Goal: Task Accomplishment & Management: Manage account settings

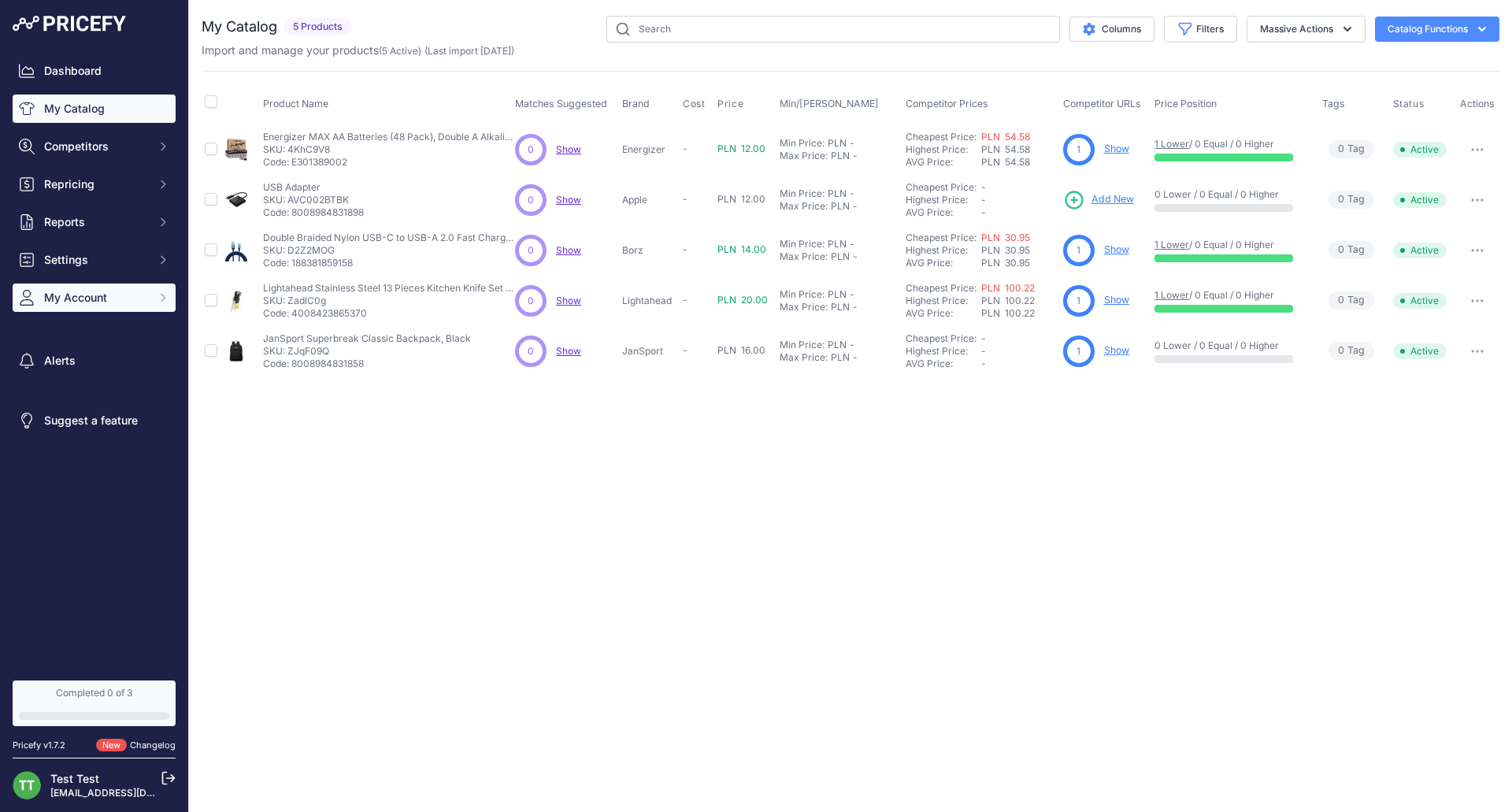
click at [73, 303] on span "My Account" at bounding box center [96, 297] width 103 height 15
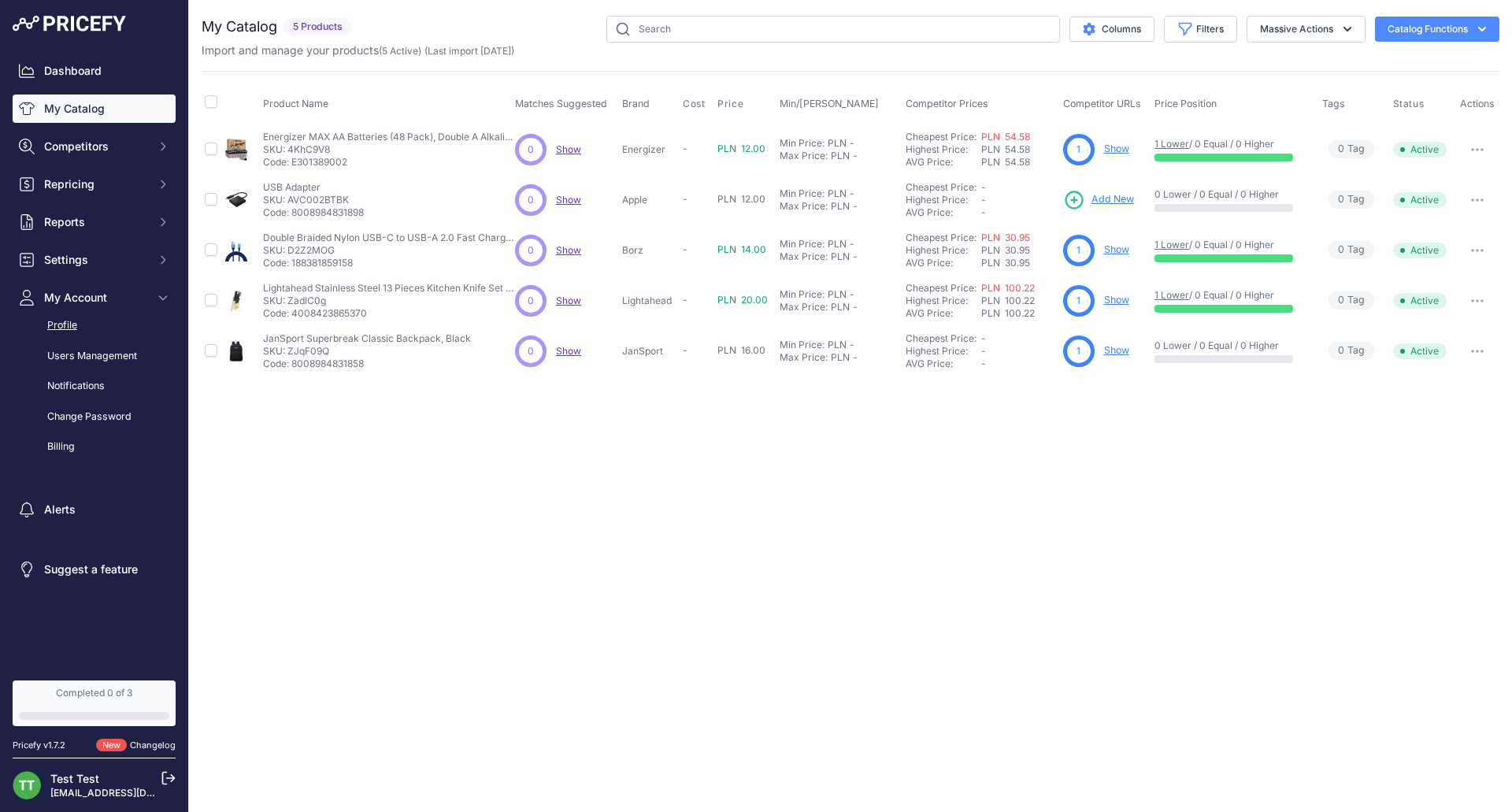
click at [70, 334] on link "Profile" at bounding box center [94, 326] width 163 height 28
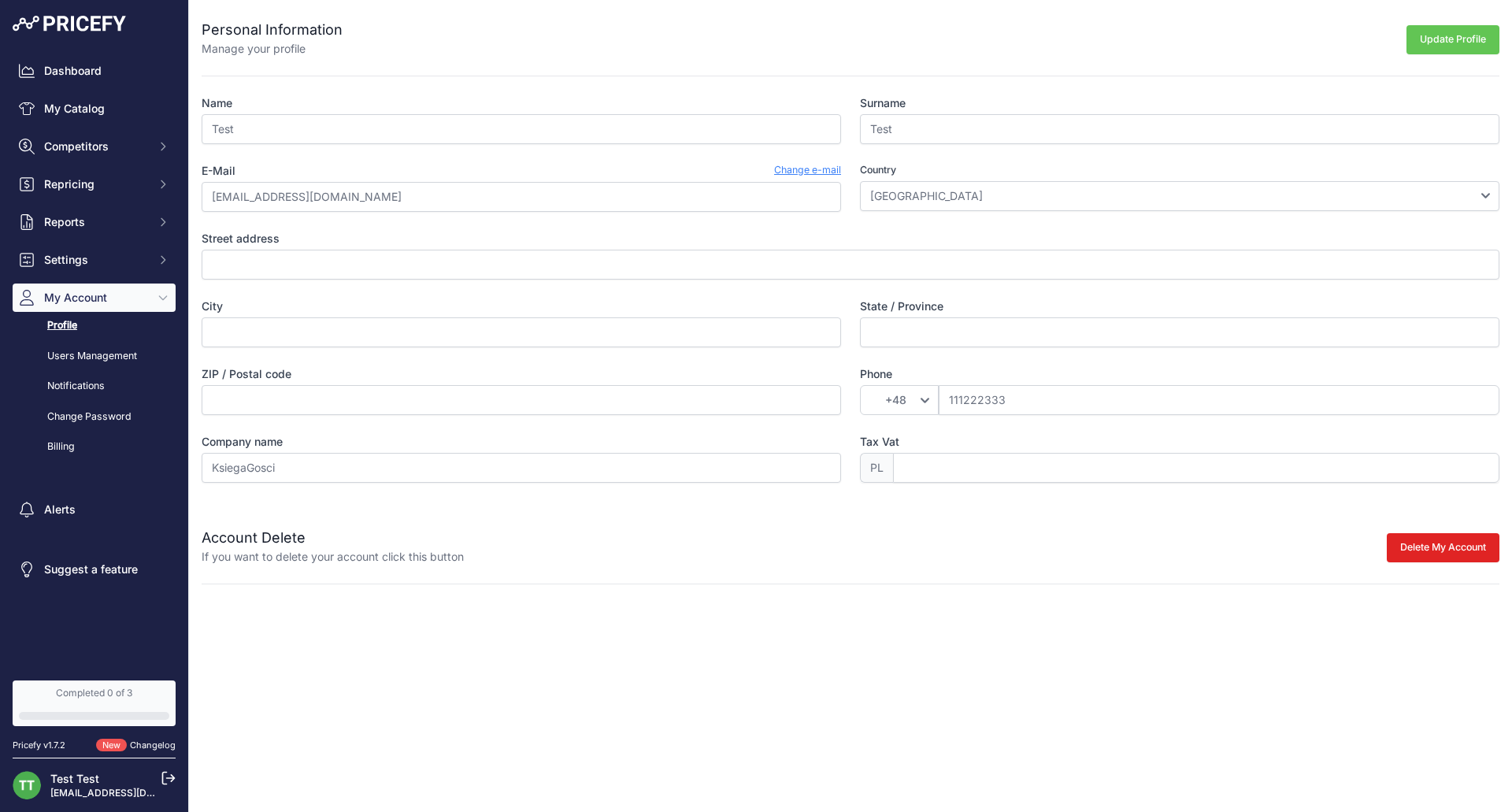
click at [306, 137] on input "Test" at bounding box center [521, 129] width 639 height 30
click at [509, 246] on label "Street address" at bounding box center [850, 239] width 1298 height 15
click at [509, 249] on input "Street address" at bounding box center [850, 264] width 1298 height 30
drag, startPoint x: 497, startPoint y: 267, endPoint x: 482, endPoint y: 299, distance: 35.3
click at [497, 267] on input "Street address" at bounding box center [850, 264] width 1298 height 30
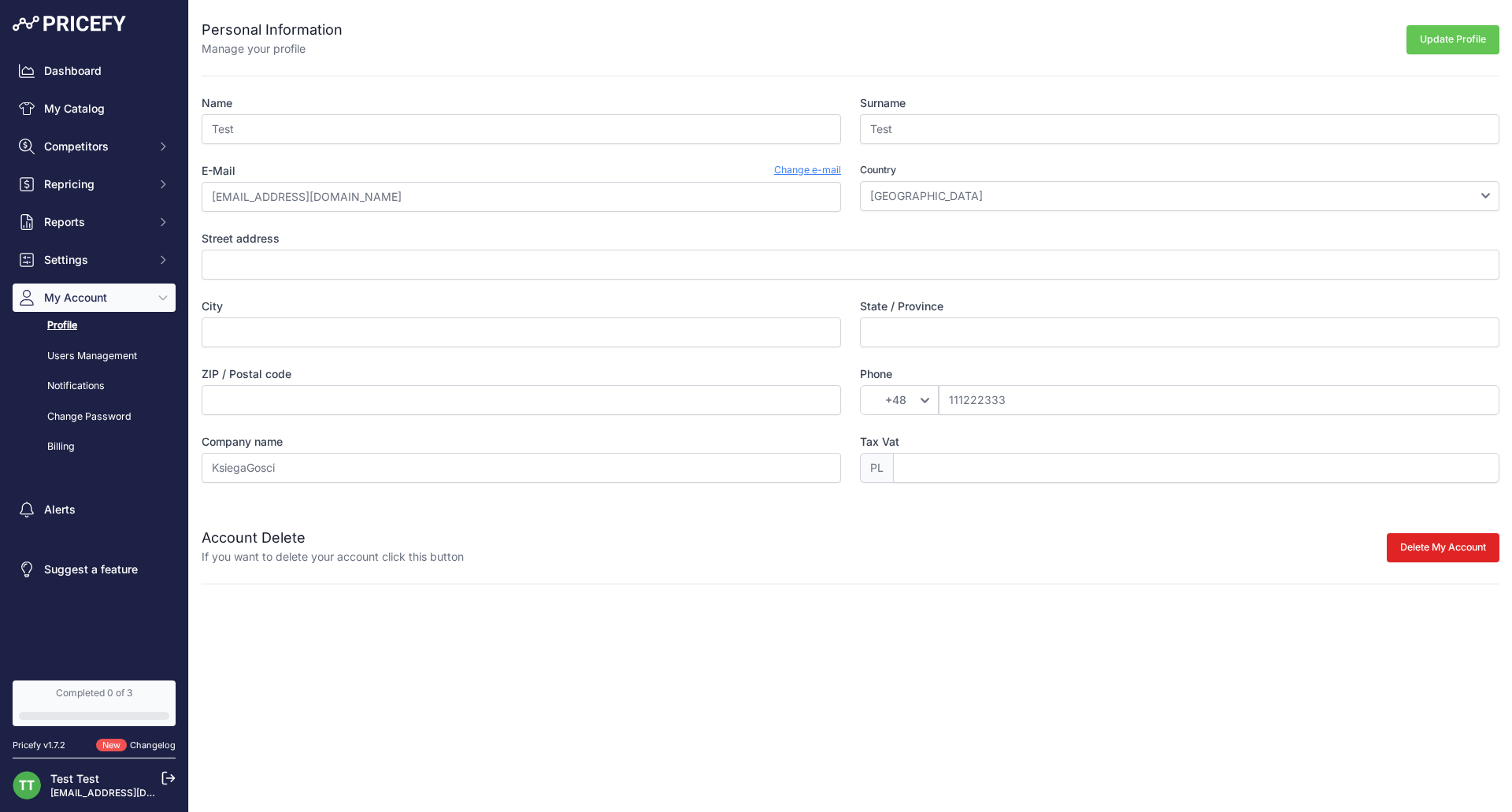
click at [433, 377] on label "ZIP / Postal code" at bounding box center [521, 374] width 639 height 15
click at [433, 385] on input "ZIP / Postal code" at bounding box center [521, 399] width 639 height 30
click at [433, 460] on input "KsiegaGosci" at bounding box center [521, 467] width 639 height 30
click at [434, 460] on input "KsiegaGosci" at bounding box center [521, 467] width 639 height 30
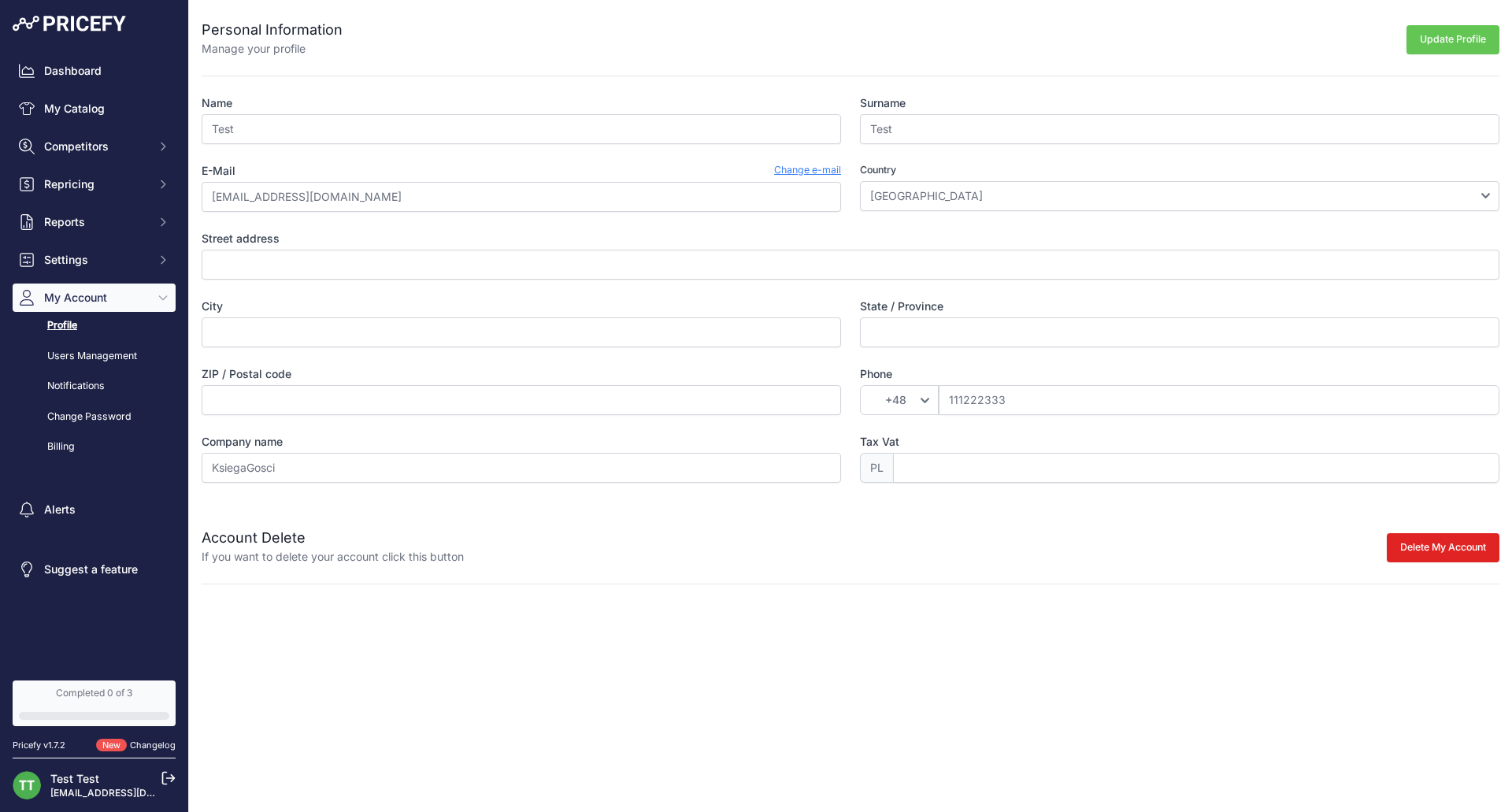
click at [907, 437] on label "Tax Vat" at bounding box center [1179, 441] width 639 height 15
click at [907, 453] on input "Tax Vat" at bounding box center [1196, 467] width 607 height 30
click at [1019, 474] on input "Tax Vat" at bounding box center [1196, 467] width 607 height 30
click at [841, 451] on div "Company name KsiegaGosci" at bounding box center [521, 458] width 639 height 49
click at [871, 465] on span "PL" at bounding box center [876, 467] width 33 height 30
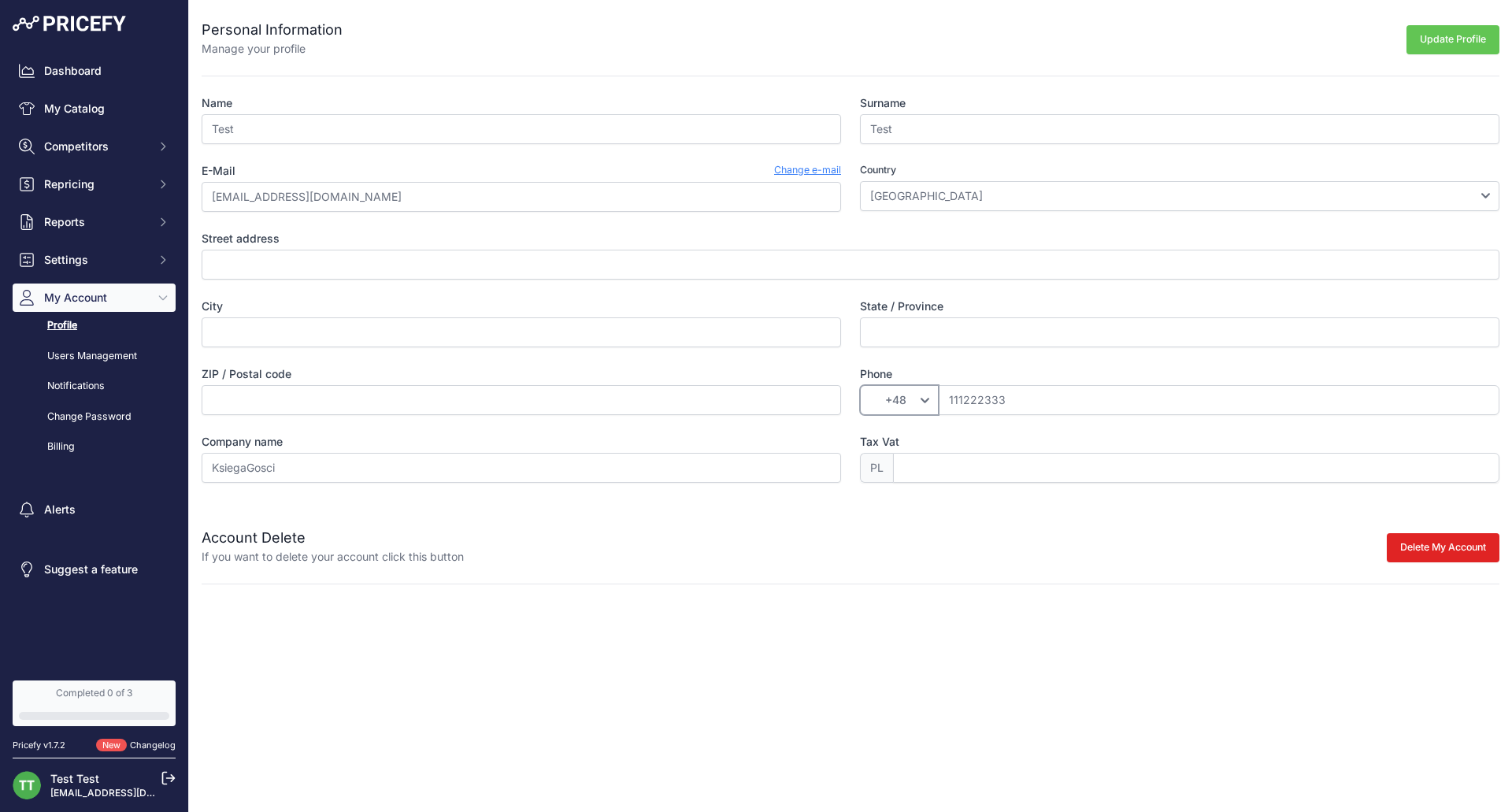
click at [892, 395] on select "+49 +43 +32 +1 +86 +34 +358 +33 +30 +39" at bounding box center [899, 399] width 78 height 30
click at [1135, 481] on input "Tax Vat" at bounding box center [1196, 467] width 607 height 30
click at [829, 170] on link "Change e-mail" at bounding box center [807, 171] width 67 height 15
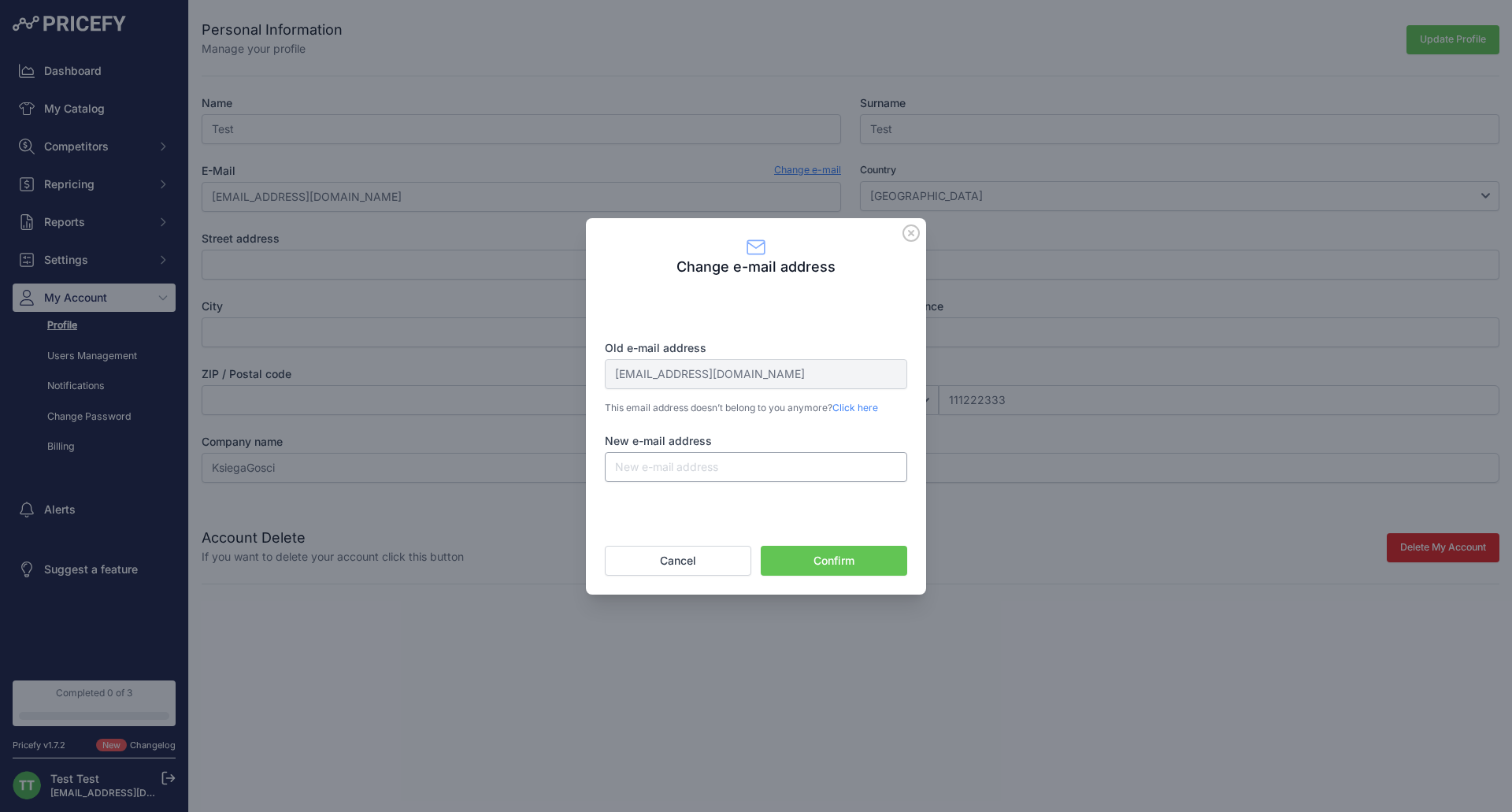
click at [711, 474] on input "New e-mail address" at bounding box center [756, 466] width 303 height 30
click at [847, 411] on link "Click here" at bounding box center [855, 407] width 46 height 11
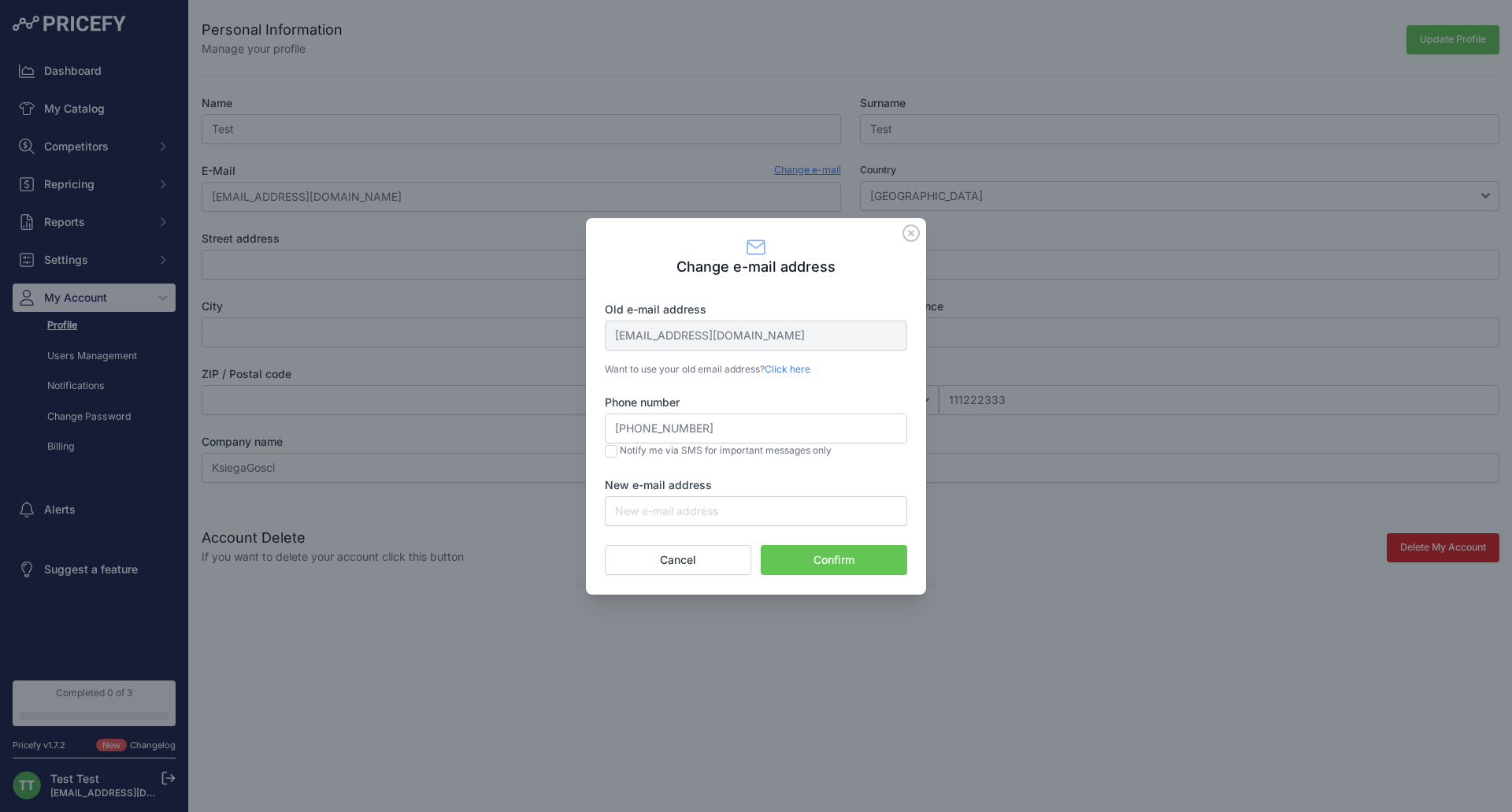
click at [848, 411] on label "Phone number" at bounding box center [756, 402] width 303 height 15
click at [848, 414] on input "+48111222333" at bounding box center [756, 428] width 303 height 30
click at [802, 376] on div "Old e-mail address ferfeton@onet.pl Want to use your old email address? Click h…" at bounding box center [756, 411] width 303 height 231
click at [801, 374] on link "Click here" at bounding box center [788, 369] width 46 height 11
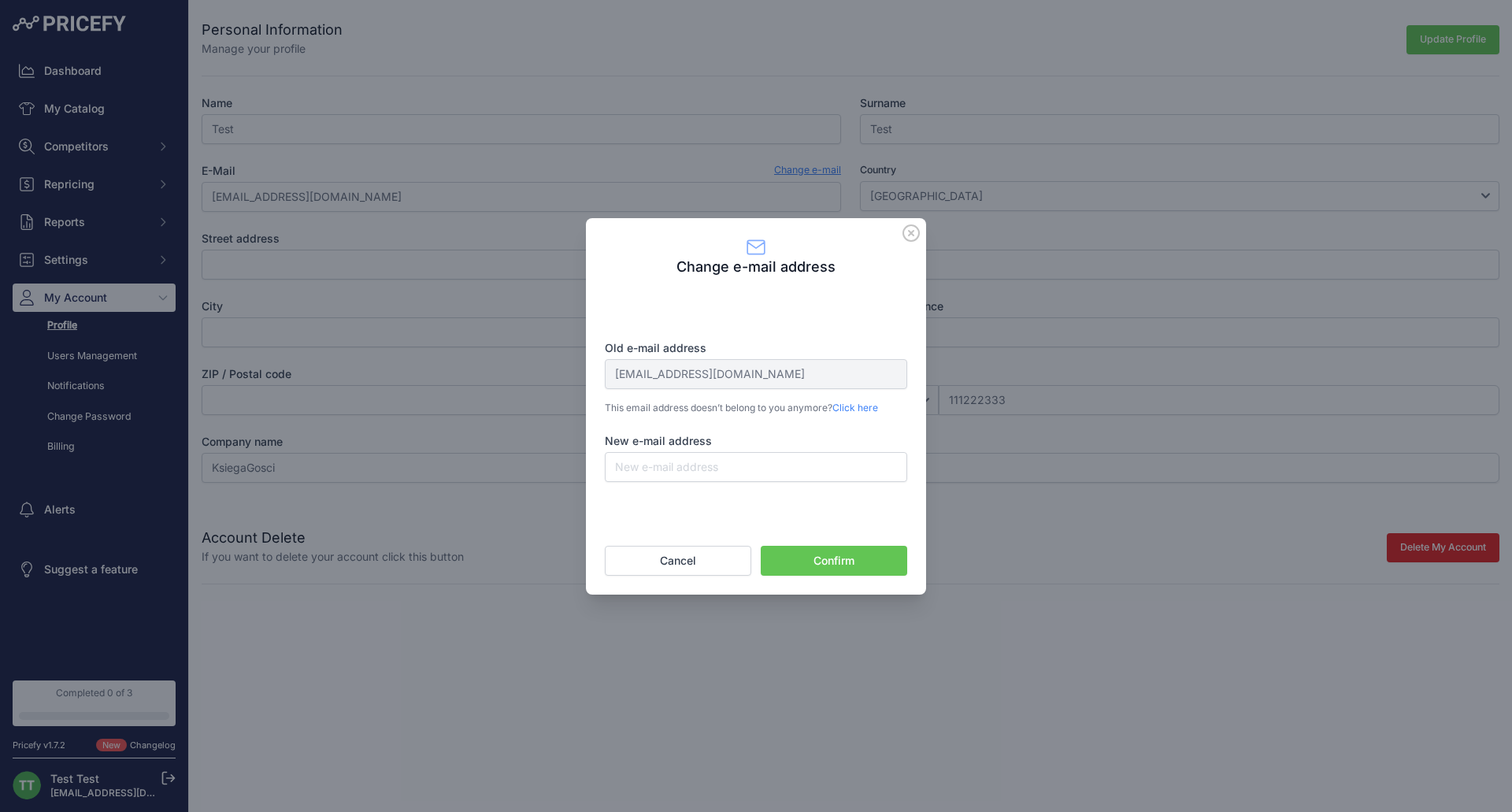
click at [841, 407] on link "Click here" at bounding box center [855, 407] width 46 height 11
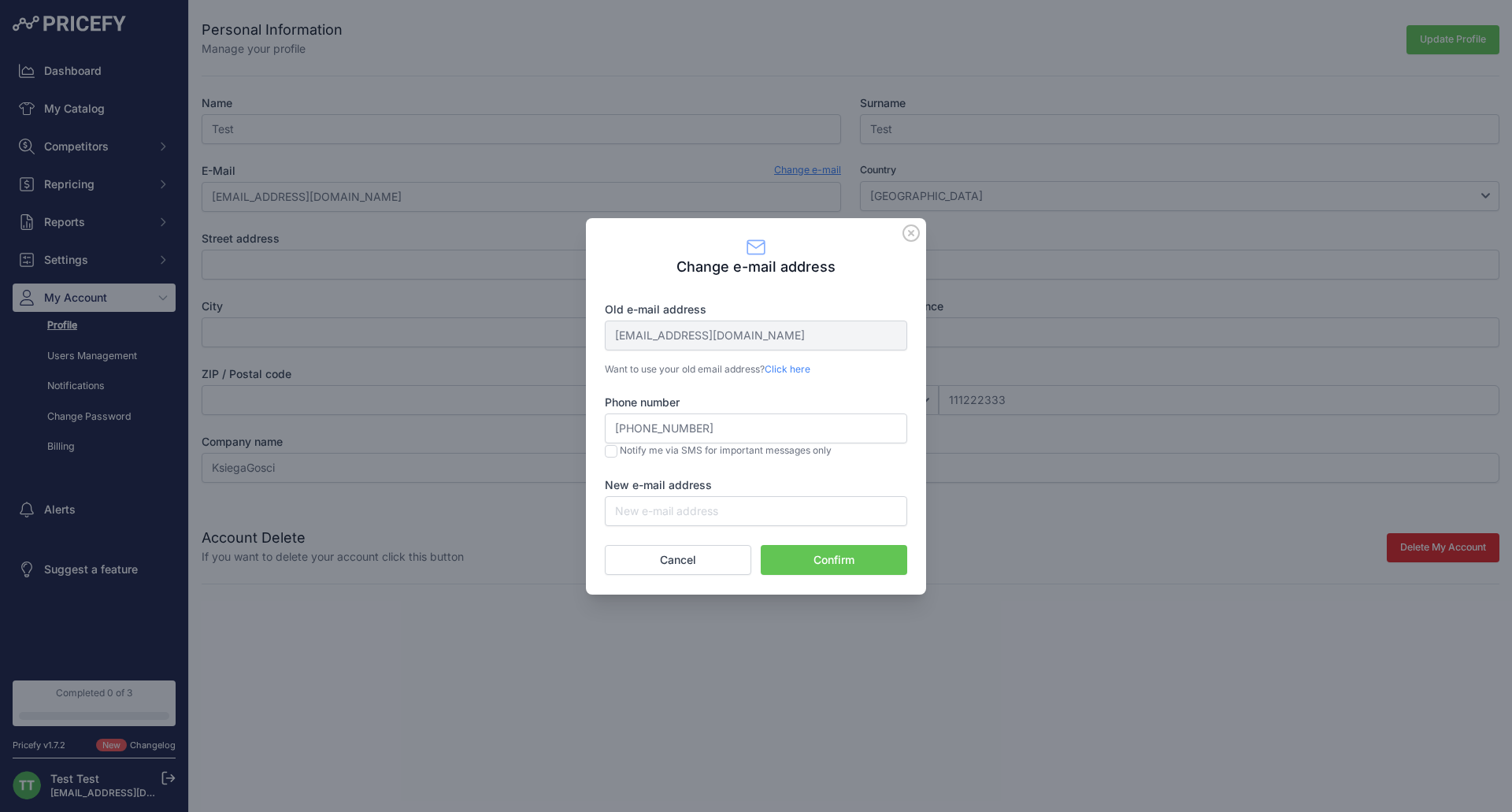
click at [904, 235] on icon at bounding box center [911, 233] width 15 height 15
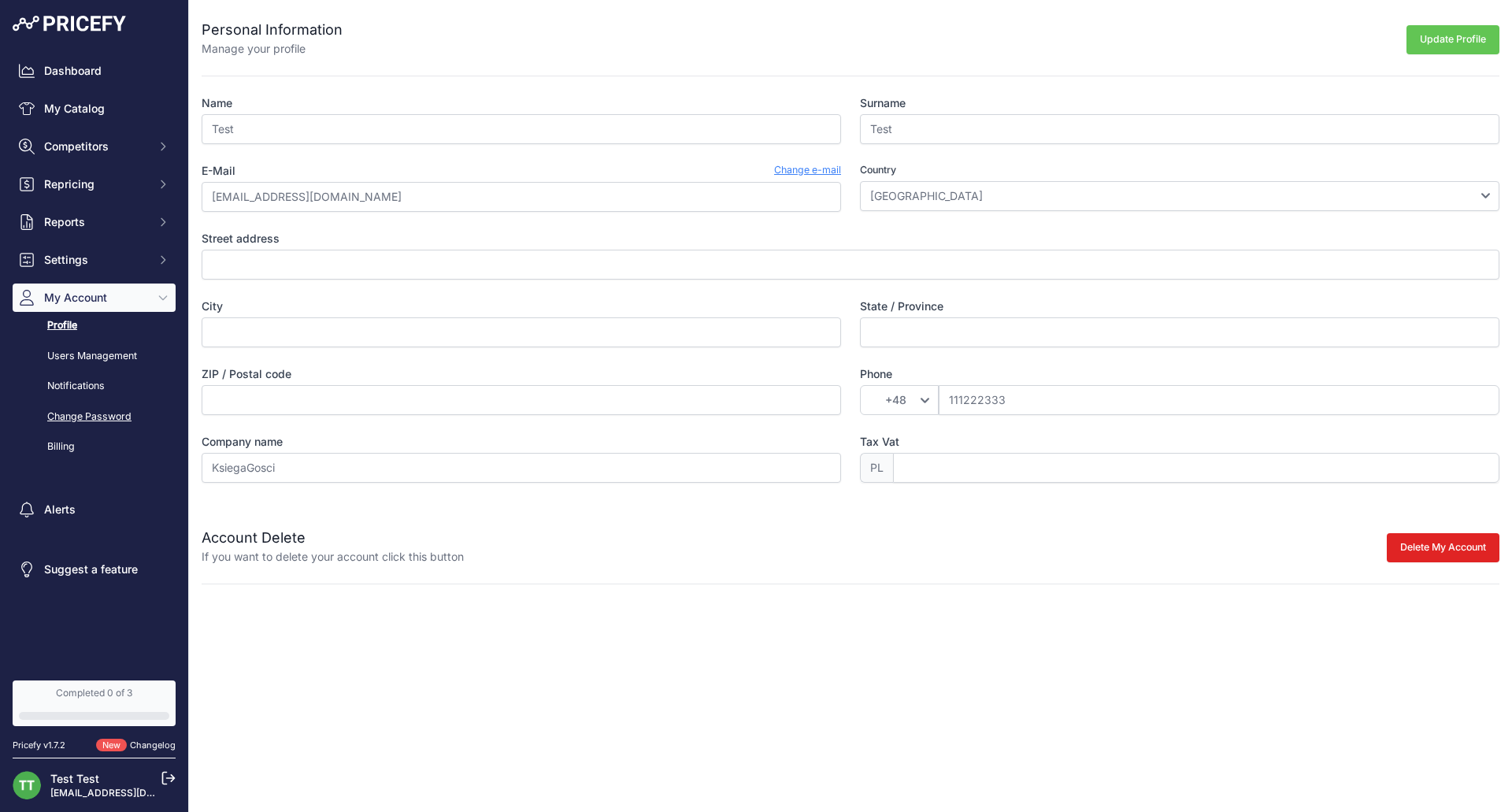
click at [92, 422] on link "Change Password" at bounding box center [94, 417] width 163 height 28
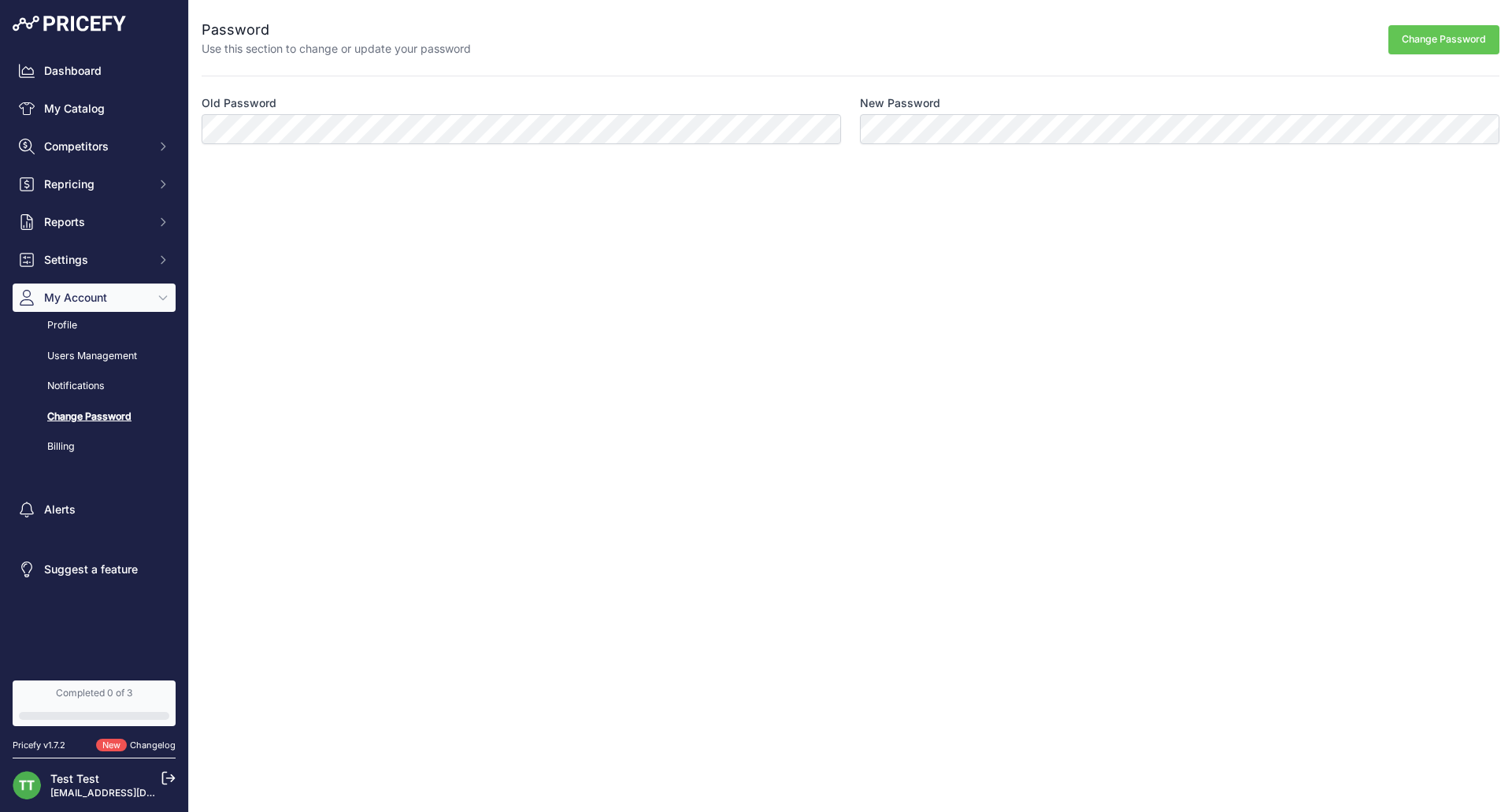
click at [80, 372] on div "Profile Users Management Notifications Change Password Billing" at bounding box center [94, 387] width 163 height 149
click at [81, 378] on link "Notifications" at bounding box center [94, 386] width 163 height 28
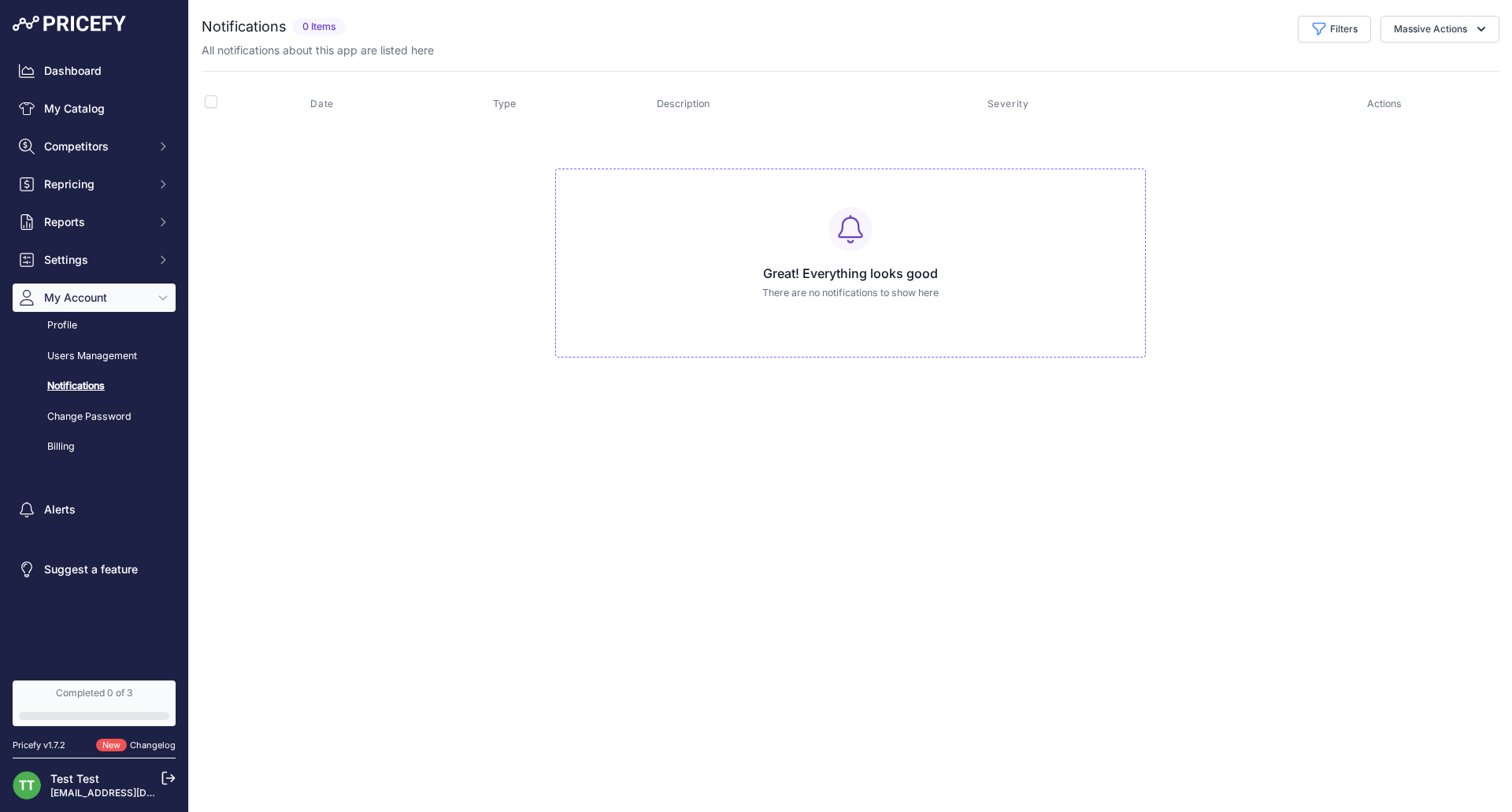
click at [1424, 15] on div "You are not connected to the internet. Notifications" at bounding box center [850, 203] width 1298 height 405
click at [1423, 21] on button "Massive Actions" at bounding box center [1439, 29] width 118 height 27
click at [969, 286] on p "There are no notifications to show here" at bounding box center [850, 293] width 564 height 15
drag, startPoint x: 901, startPoint y: 287, endPoint x: 777, endPoint y: 281, distance: 124.1
click at [779, 283] on div "Great! Everything looks good There are no notifications to show here" at bounding box center [850, 263] width 590 height 190
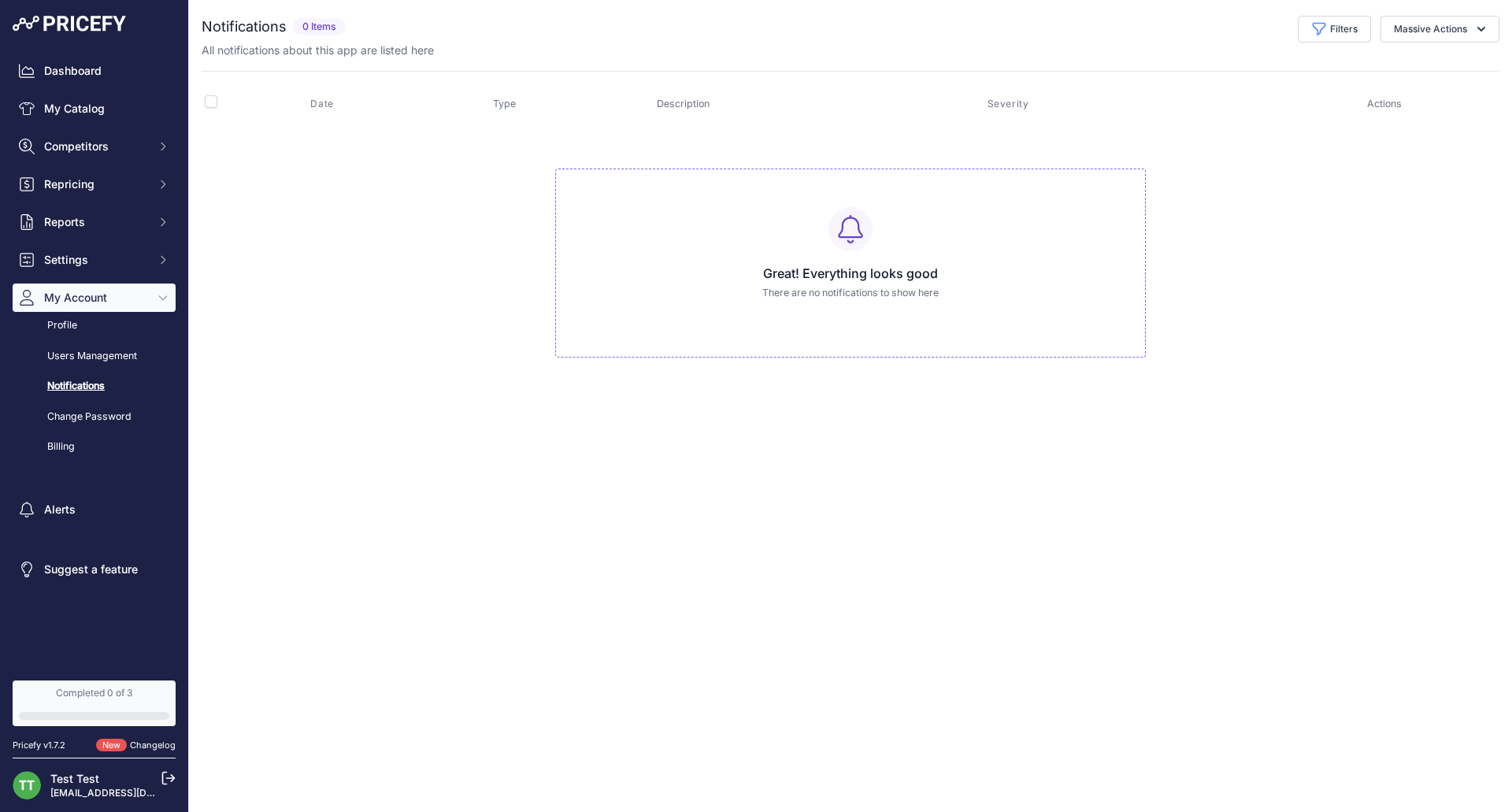
click at [777, 281] on h3 "Great! Everything looks good" at bounding box center [850, 273] width 564 height 19
click at [96, 344] on link "Users Management" at bounding box center [94, 356] width 163 height 28
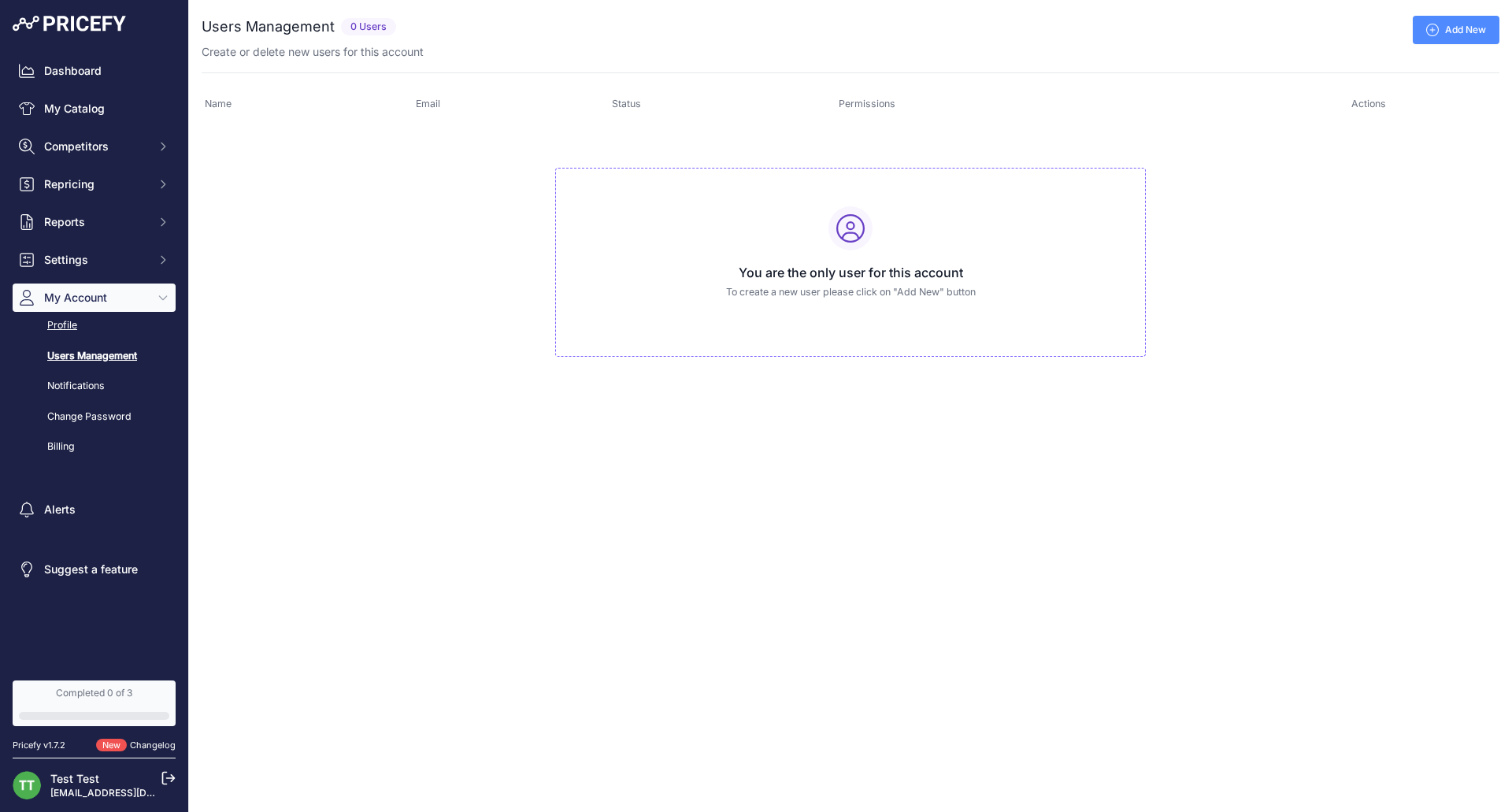
click at [115, 335] on link "Profile" at bounding box center [94, 326] width 163 height 28
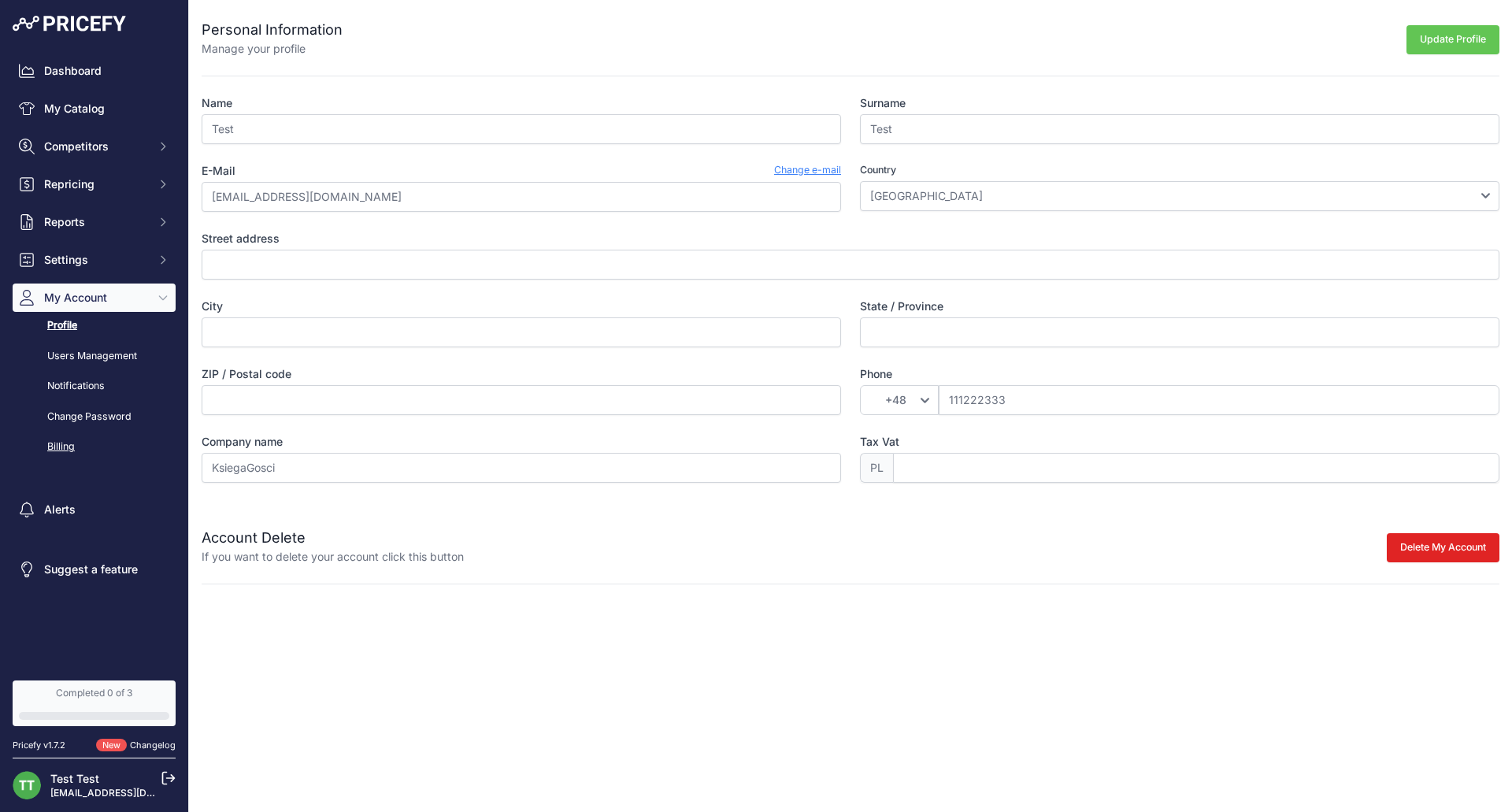
click at [85, 451] on link "Billing" at bounding box center [94, 446] width 163 height 28
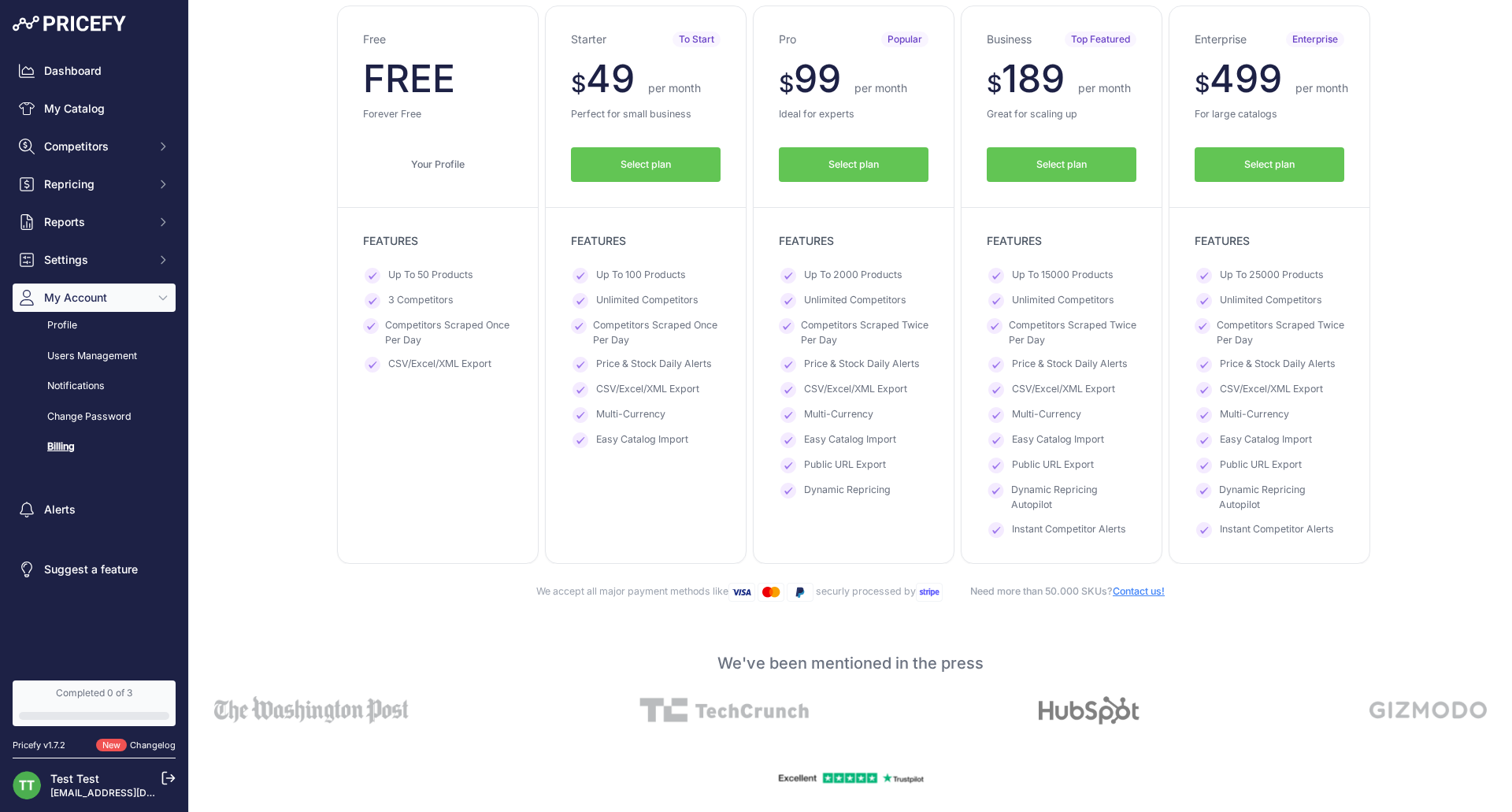
scroll to position [135, 0]
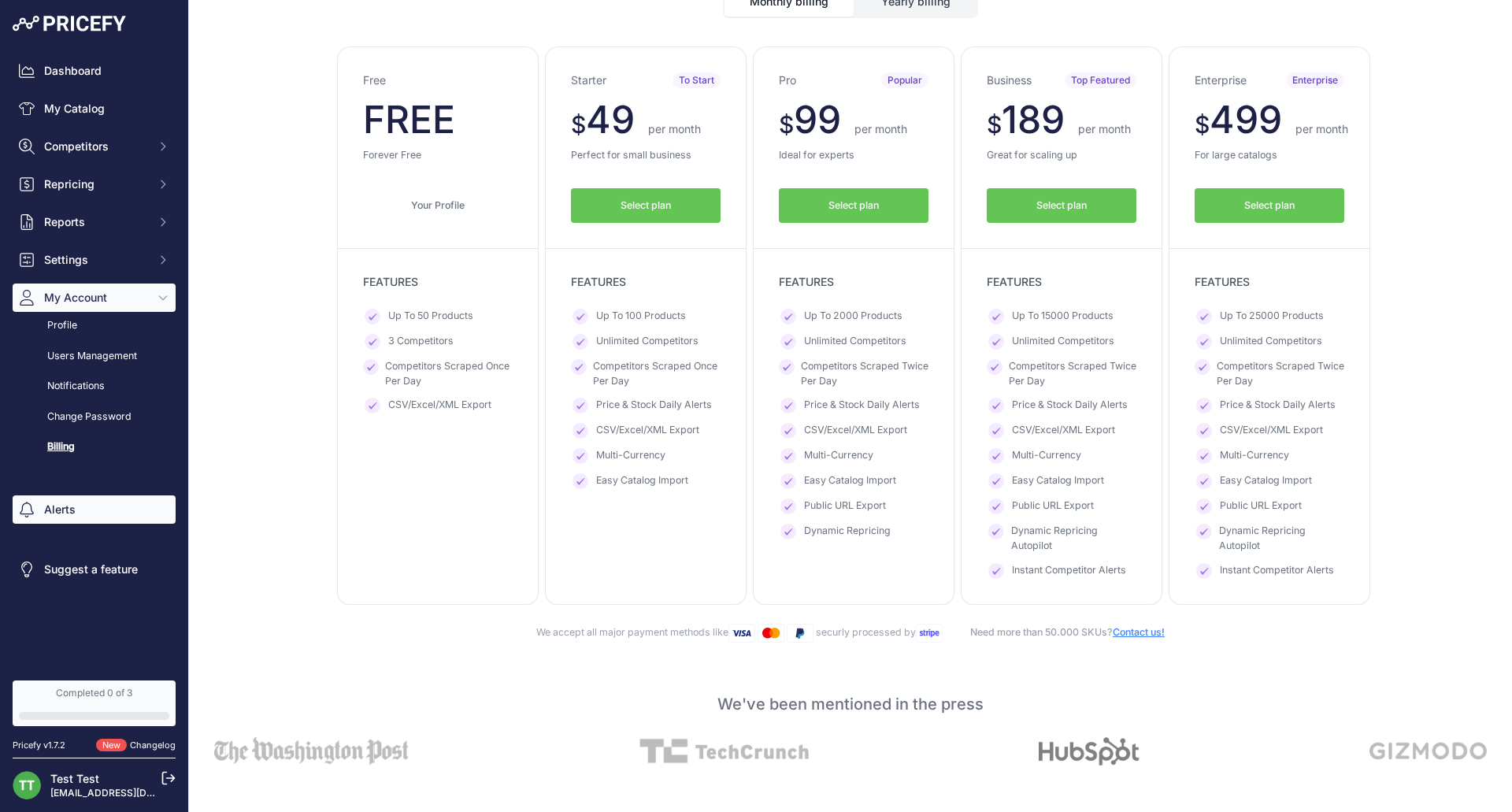
click at [123, 501] on link "Alerts" at bounding box center [94, 510] width 163 height 29
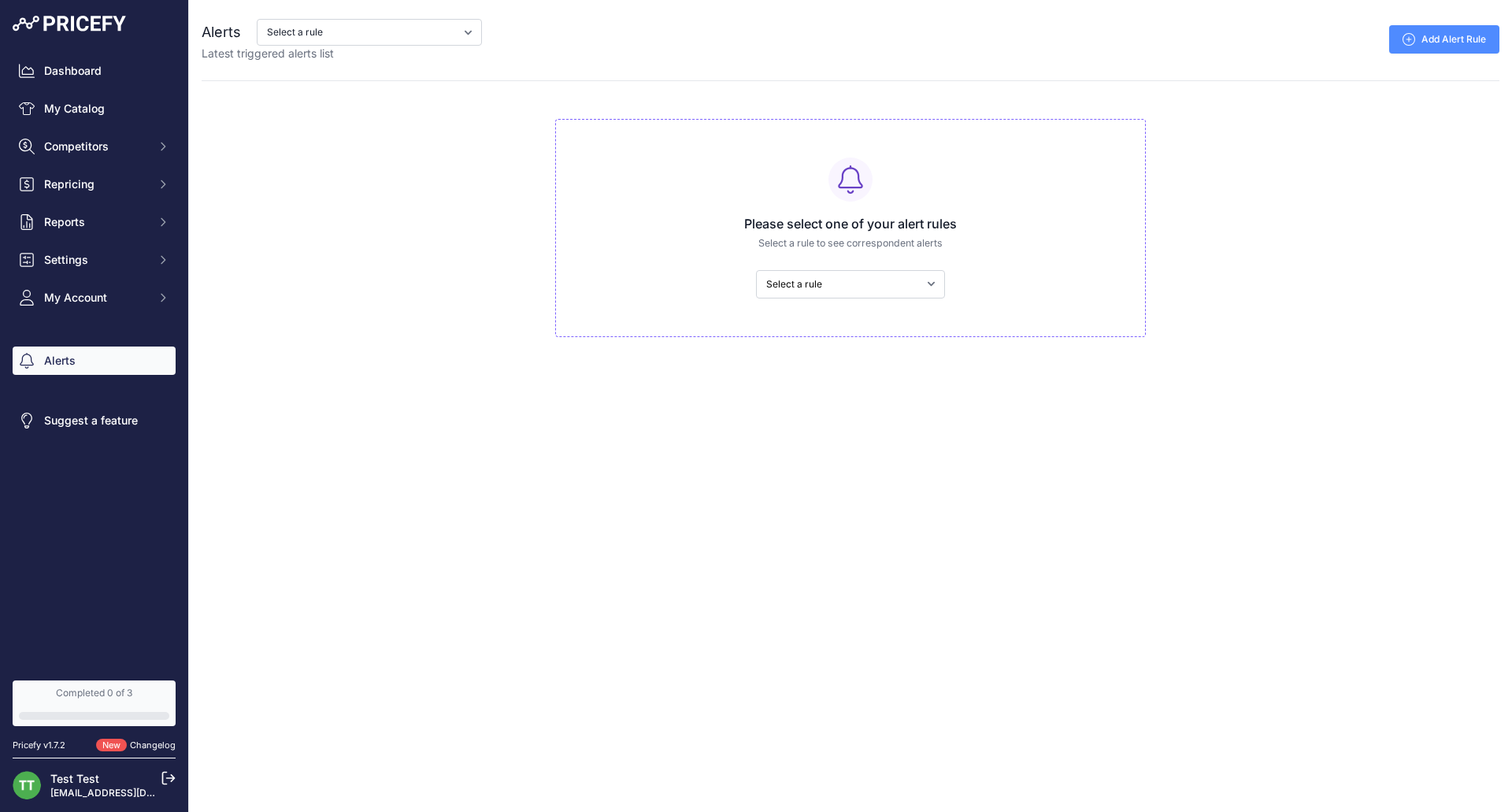
click at [1420, 31] on link "Add Alert Rule" at bounding box center [1443, 39] width 110 height 29
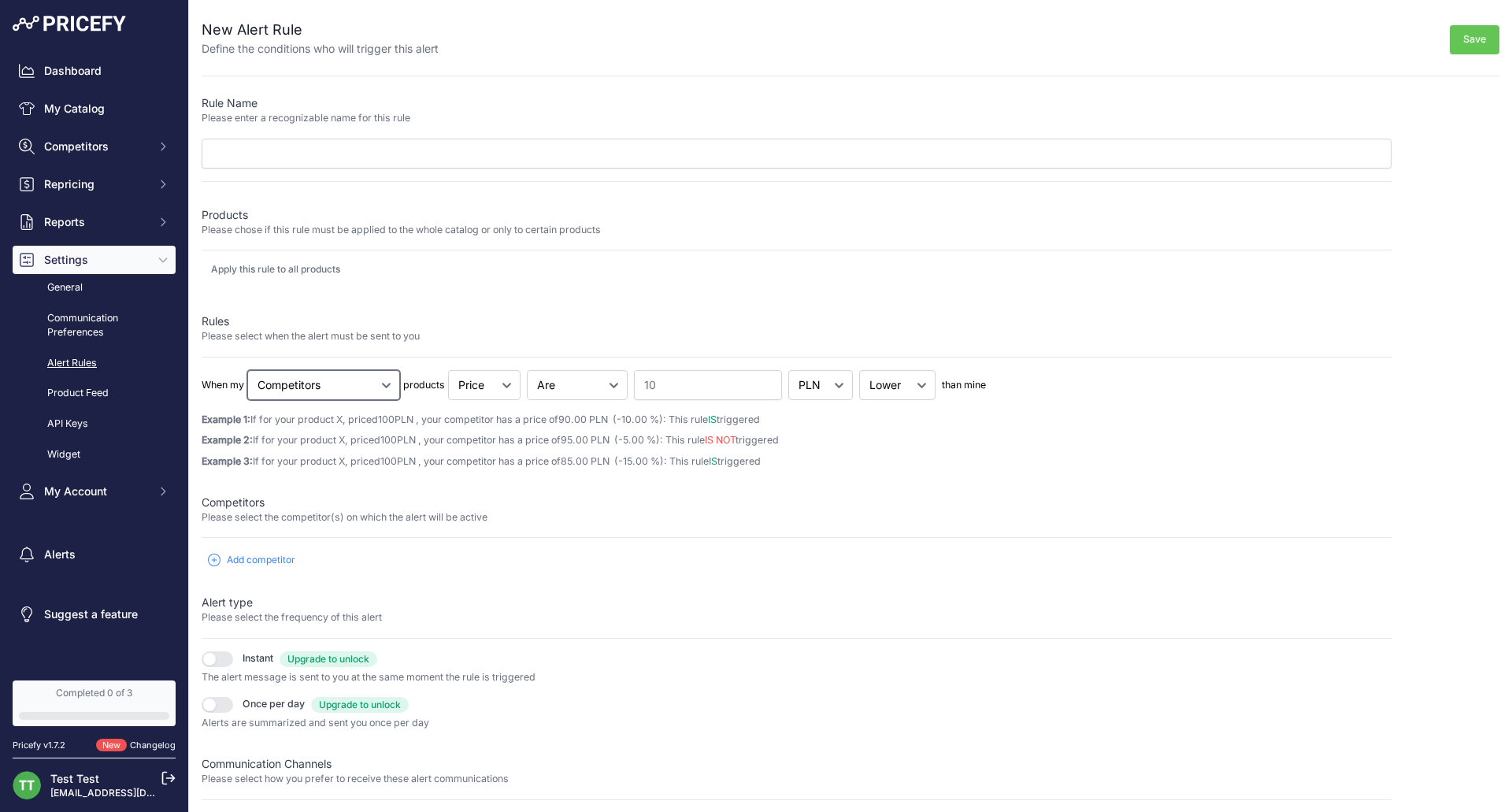
click at [343, 388] on select "Cheapest Competitor Highest Competitor Competitors" at bounding box center [324, 385] width 153 height 30
select select "cheapest"
click at [248, 371] on select "Cheapest Competitor Highest Competitor Competitors" at bounding box center [324, 385] width 153 height 30
click at [476, 392] on select "Price Stock" at bounding box center [484, 385] width 73 height 30
click at [581, 398] on select "Goes Up Goes Down Are" at bounding box center [578, 385] width 101 height 30
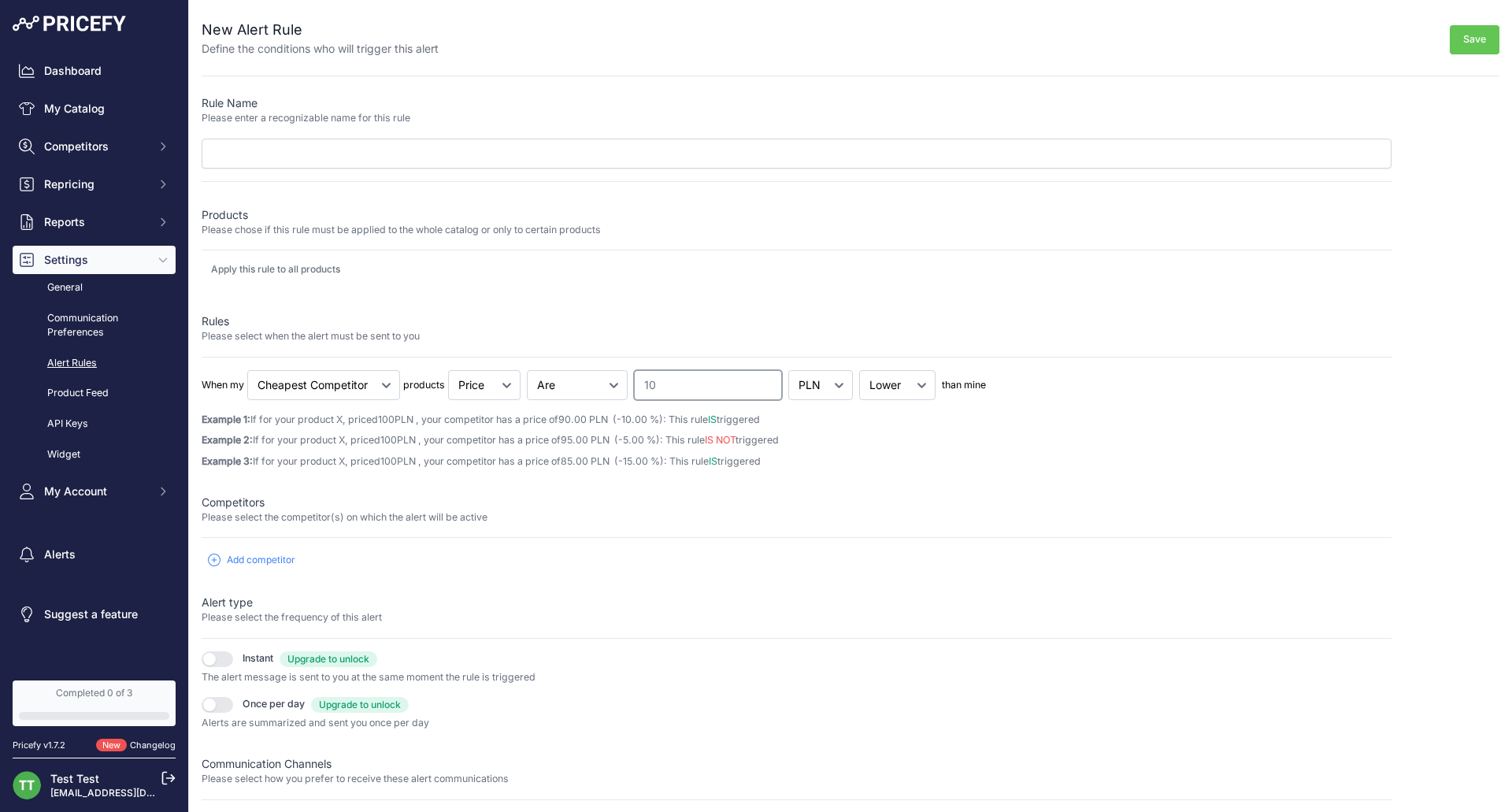
click at [714, 398] on input "10" at bounding box center [708, 385] width 148 height 30
click at [130, 131] on div "Dashboard My Catalog Competitors Competitors Monitored URLs MAP infringements R…" at bounding box center [94, 281] width 163 height 449
click at [134, 143] on span "Competitors" at bounding box center [96, 146] width 103 height 15
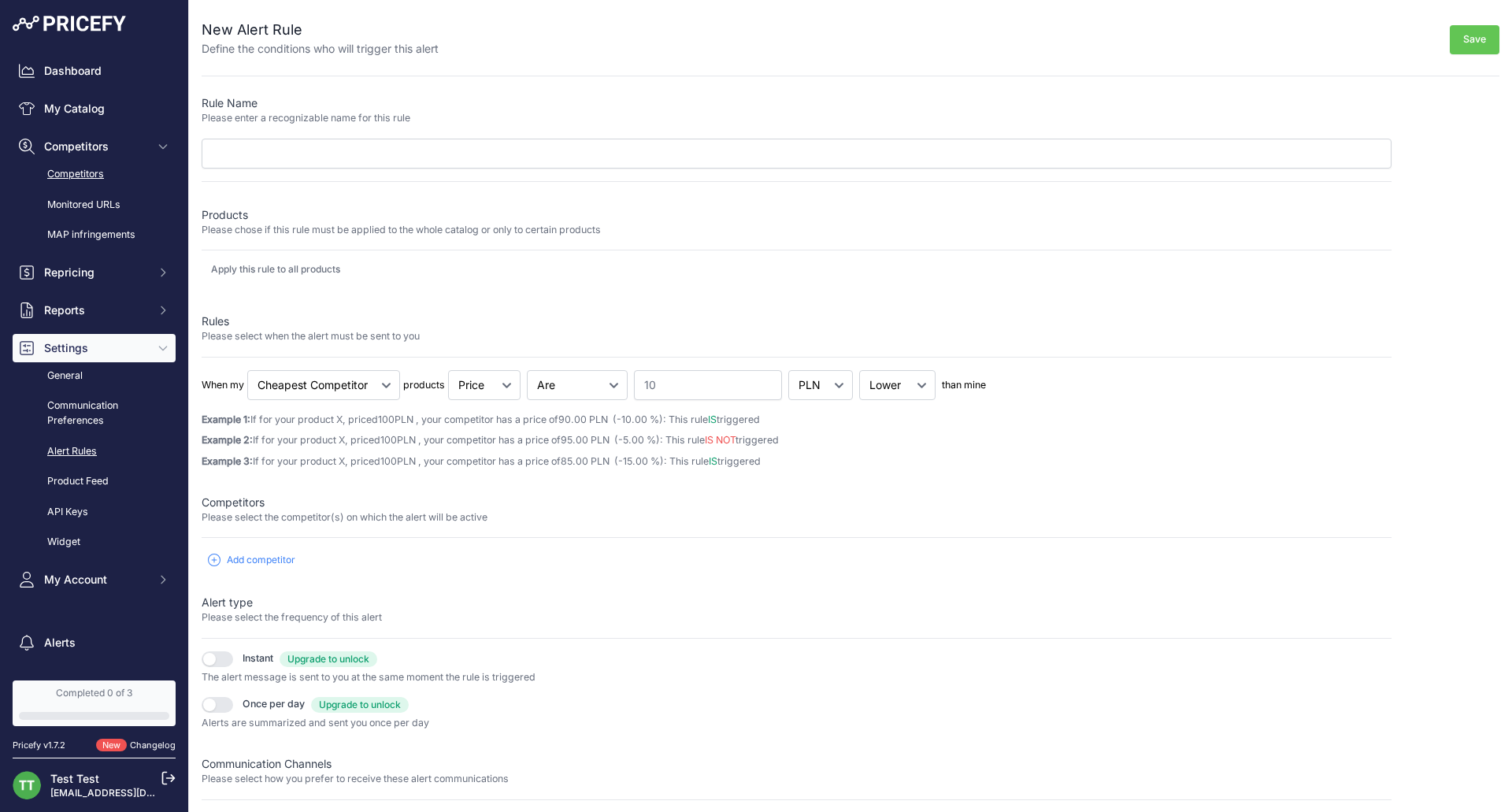
click at [100, 174] on link "Competitors" at bounding box center [94, 174] width 163 height 28
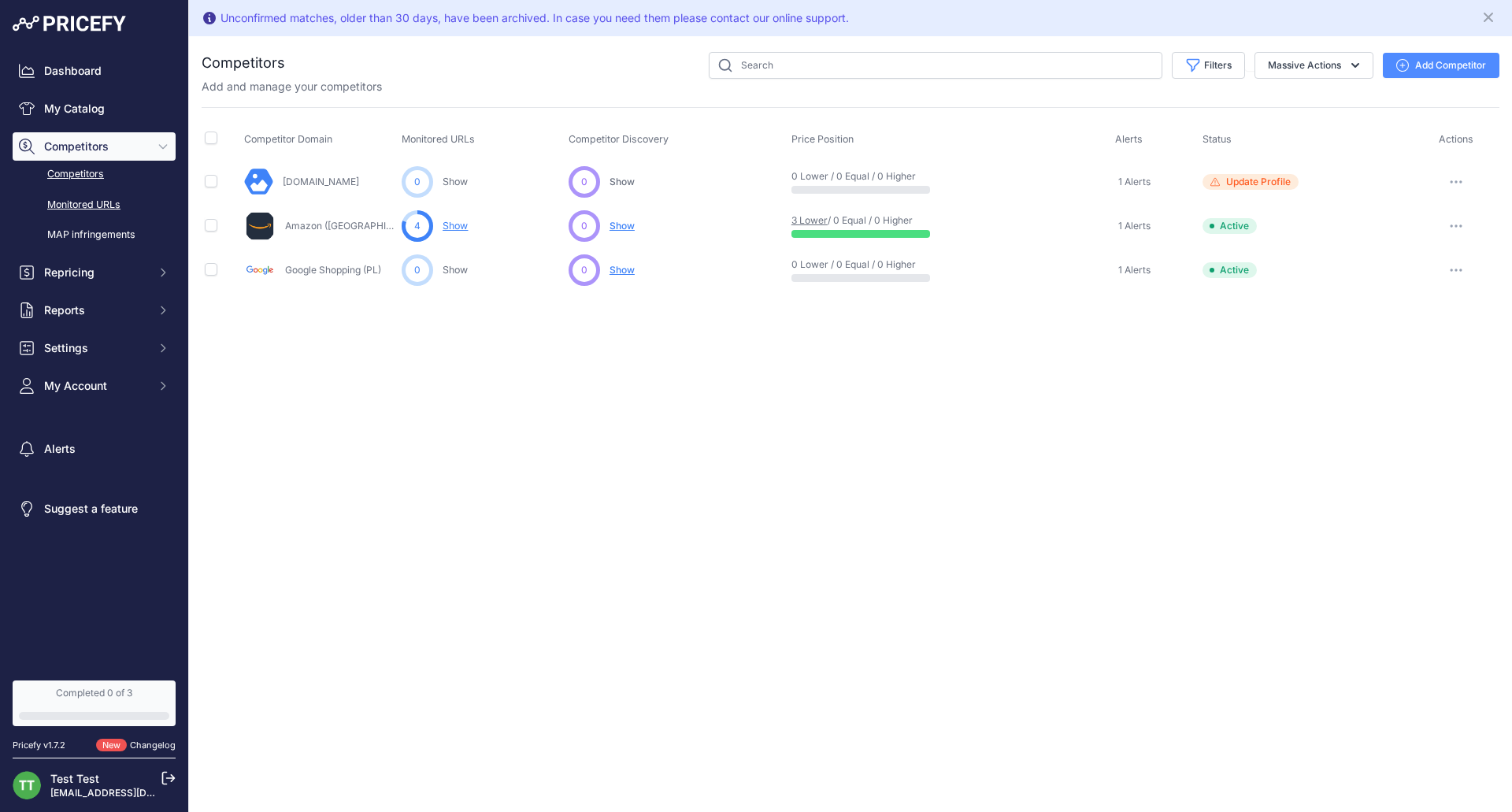
click at [107, 194] on link "Monitored URLs" at bounding box center [94, 204] width 163 height 28
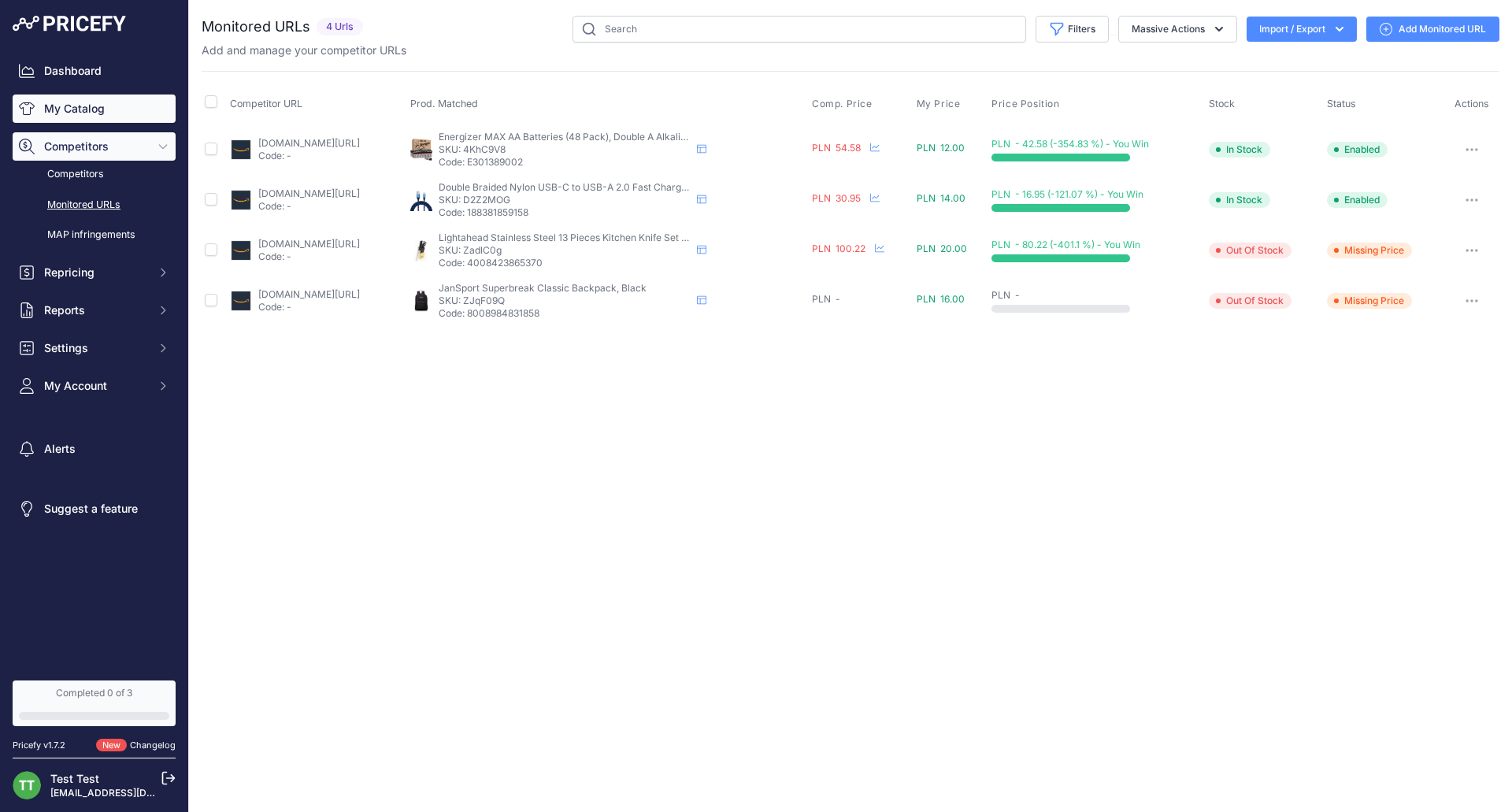
click at [105, 110] on link "My Catalog" at bounding box center [94, 109] width 163 height 29
